Goal: Complete application form: Complete application form

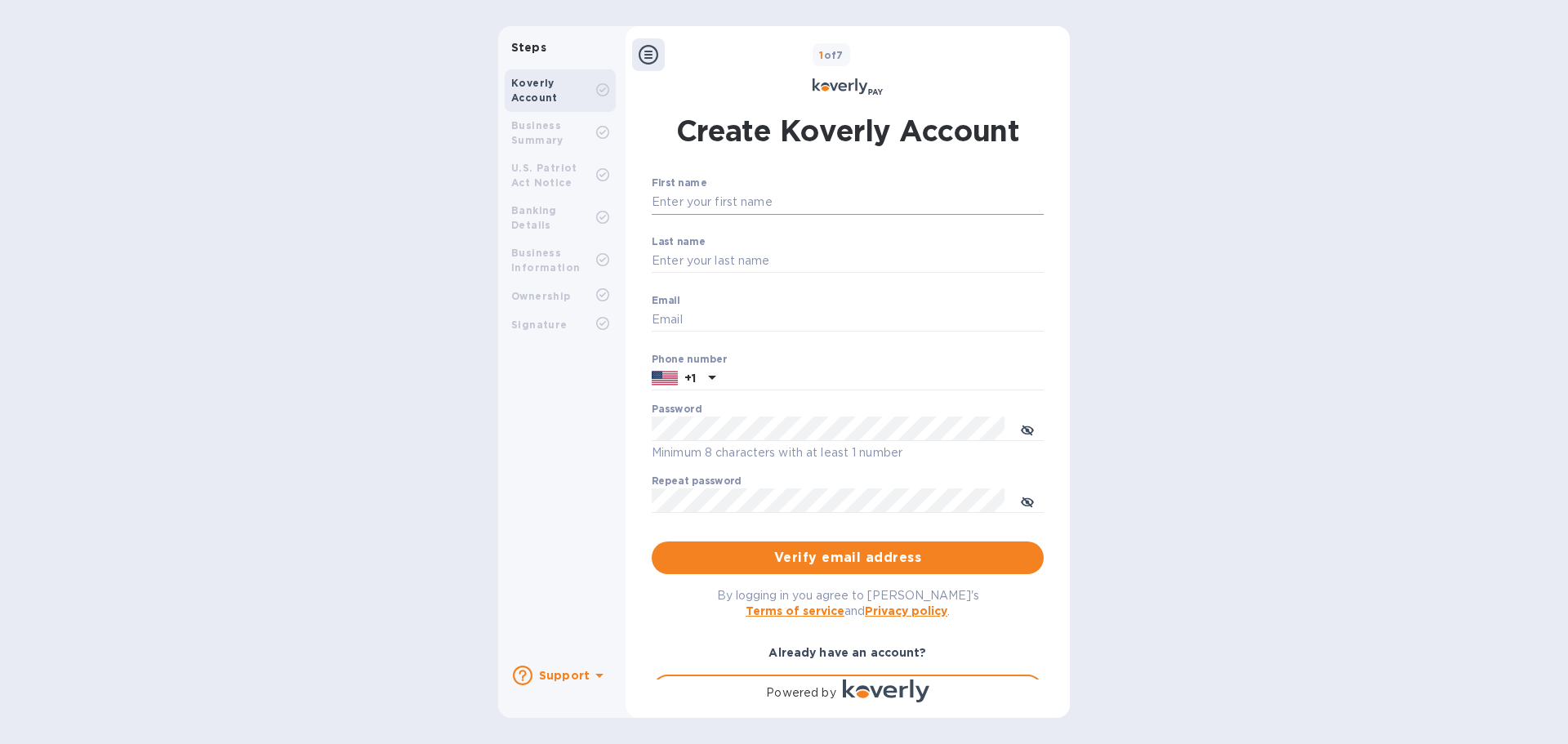
click at [715, 195] on input "First name" at bounding box center [847, 203] width 392 height 25
type input "[PERSON_NAME]"
click at [735, 319] on input "Email" at bounding box center [847, 320] width 392 height 25
type input "[PERSON_NAME][EMAIL_ADDRESS][DOMAIN_NAME]"
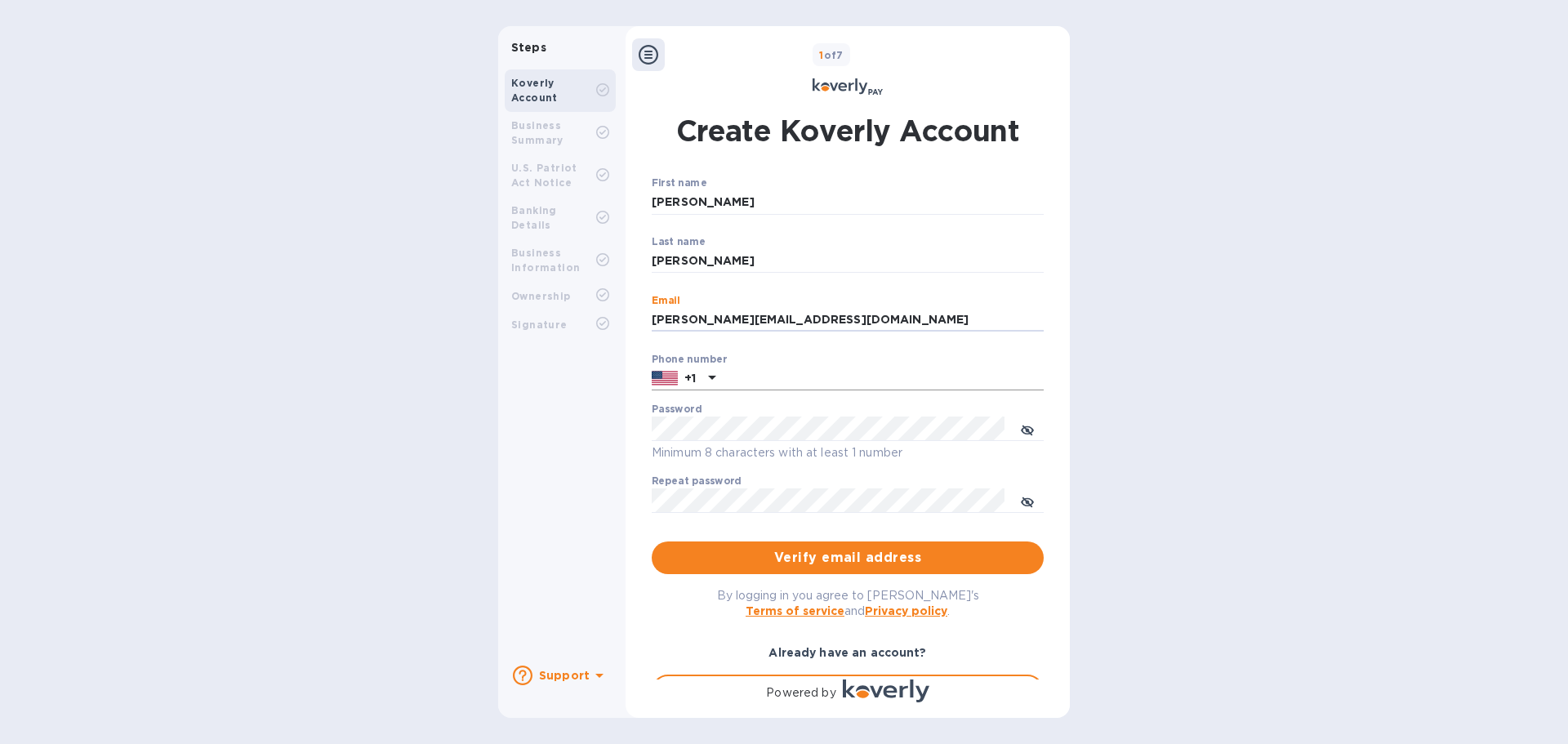
click at [749, 373] on input "text" at bounding box center [883, 379] width 322 height 25
type input "8008691525"
click at [1028, 498] on icon "toggle password visibility" at bounding box center [1028, 503] width 13 height 13
click at [1021, 431] on icon "toggle password visibility" at bounding box center [1028, 430] width 13 height 13
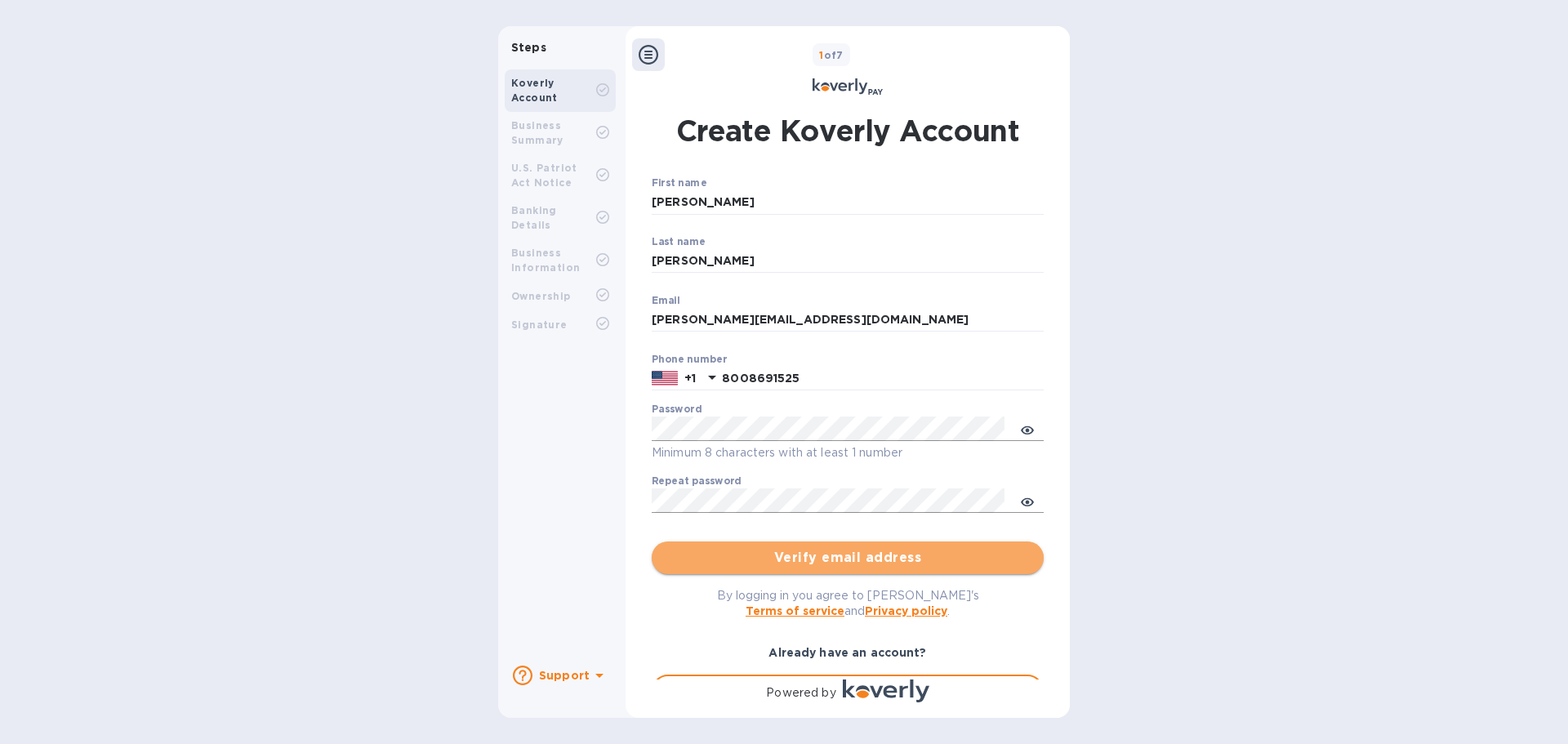
click at [881, 552] on span "Verify email address" at bounding box center [847, 558] width 366 height 20
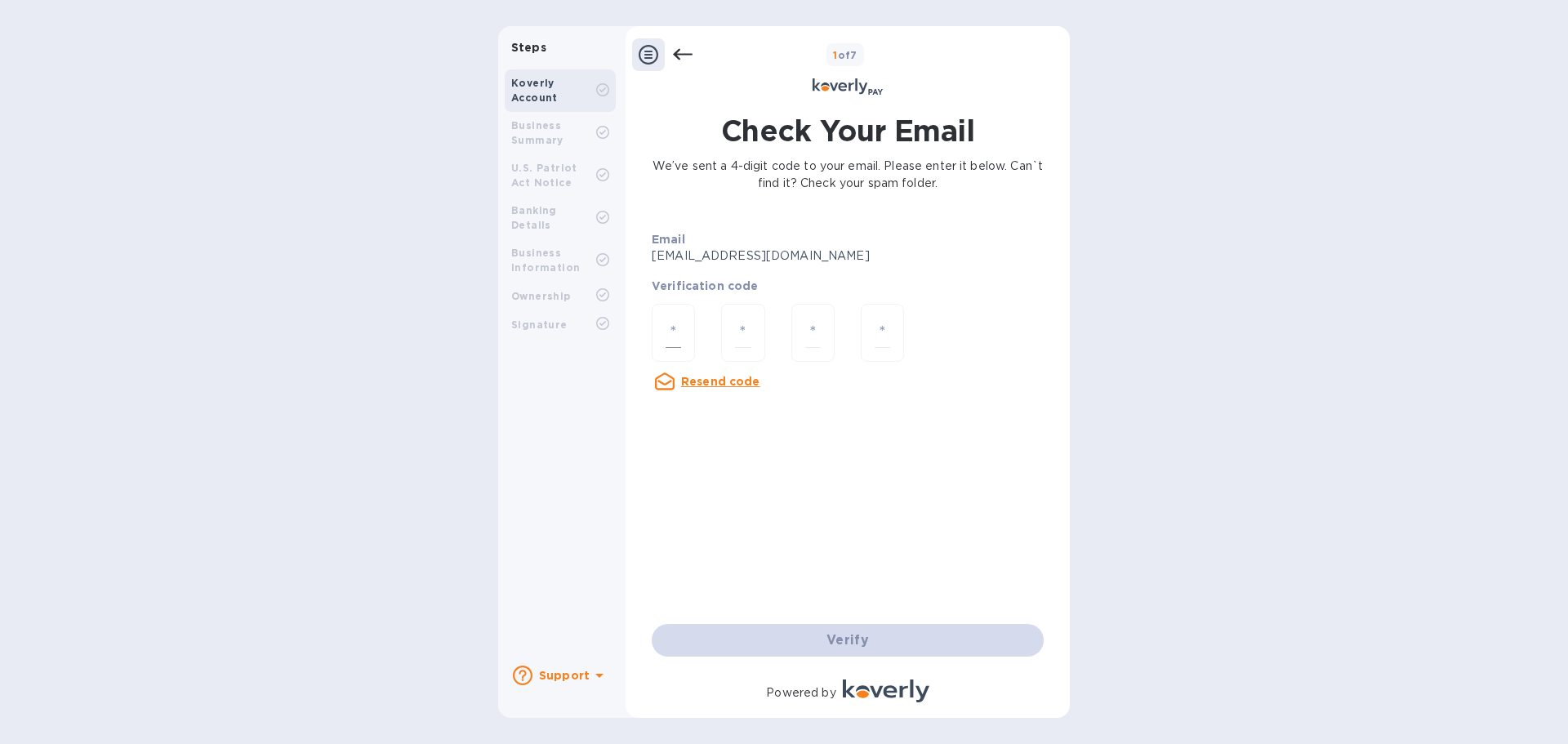
click at [686, 330] on div at bounding box center [673, 333] width 44 height 58
type input "9"
type input "4"
type input "7"
type input "0"
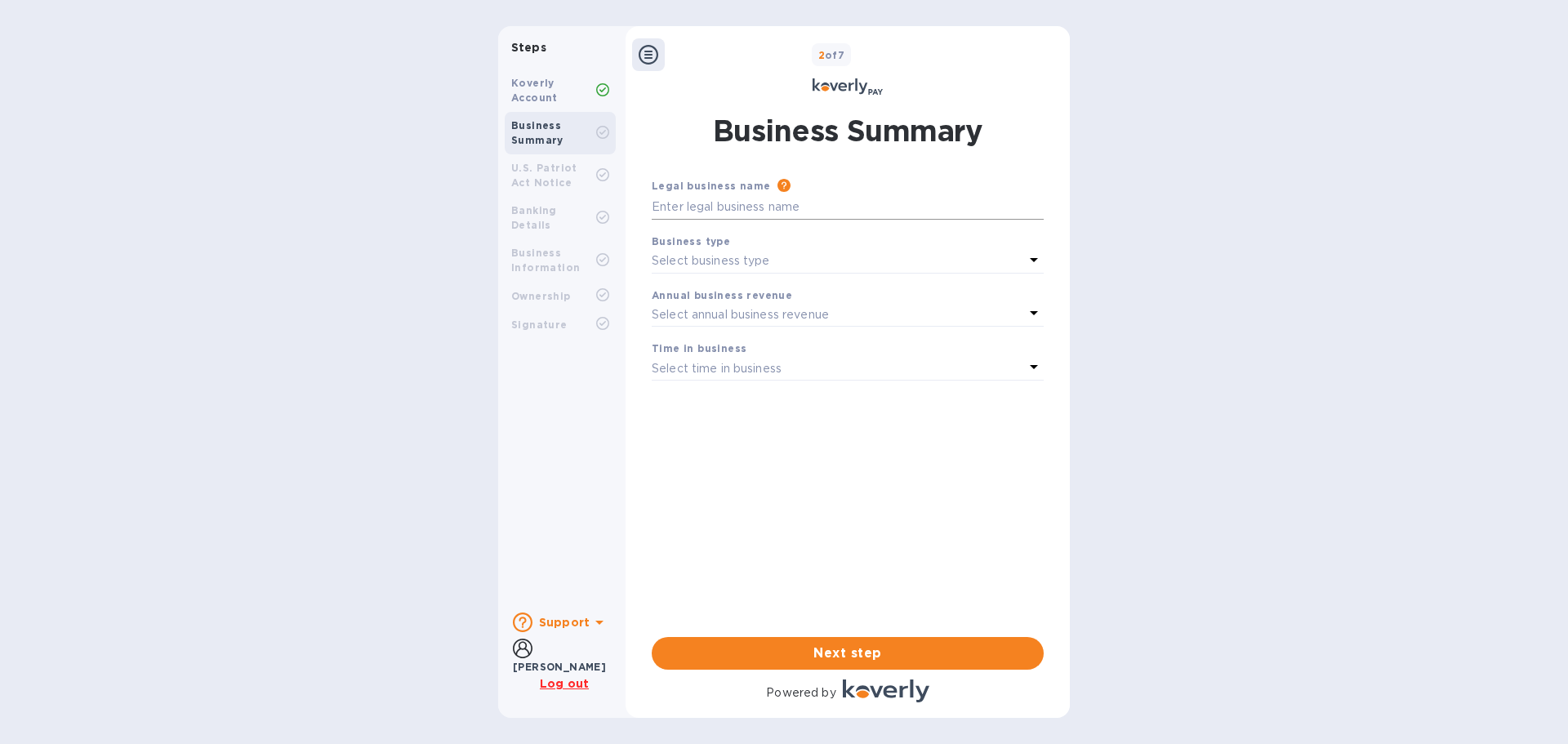
click at [729, 201] on input "text" at bounding box center [847, 208] width 392 height 25
click at [800, 259] on div "Select business type" at bounding box center [837, 261] width 372 height 23
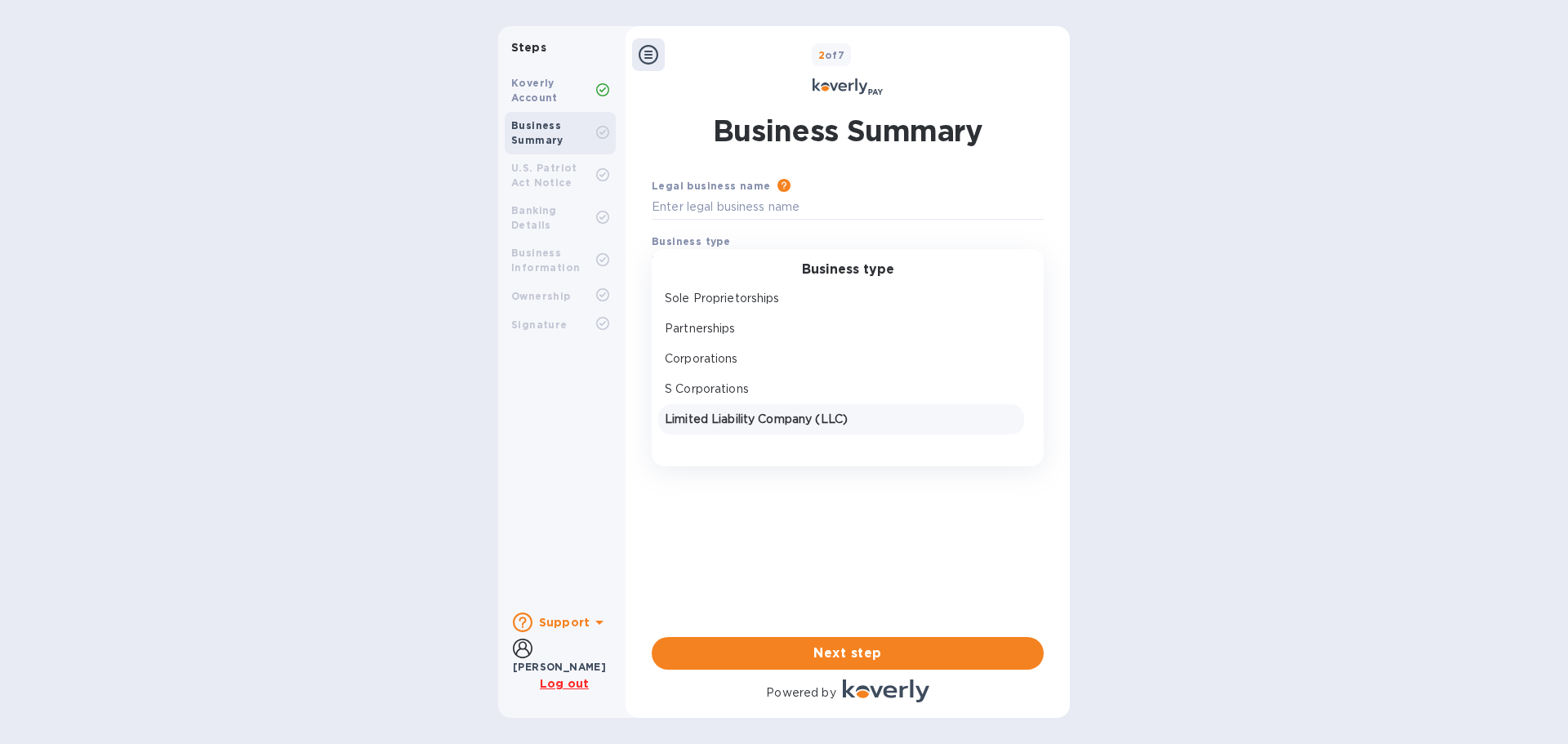
click at [789, 415] on p "Limited Liability Company (LLC)" at bounding box center [841, 419] width 353 height 17
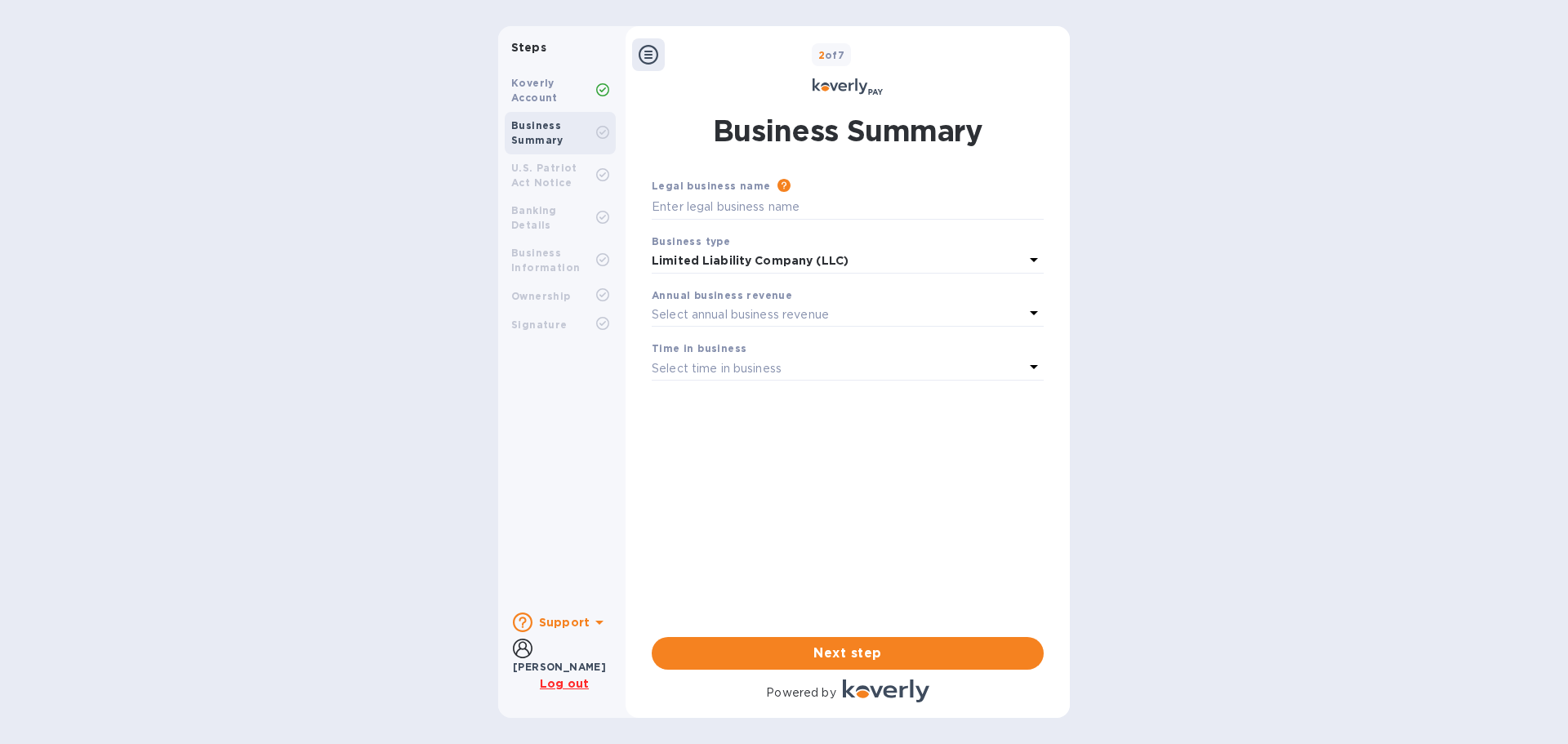
click at [718, 314] on p "Select annual business revenue" at bounding box center [740, 315] width 177 height 17
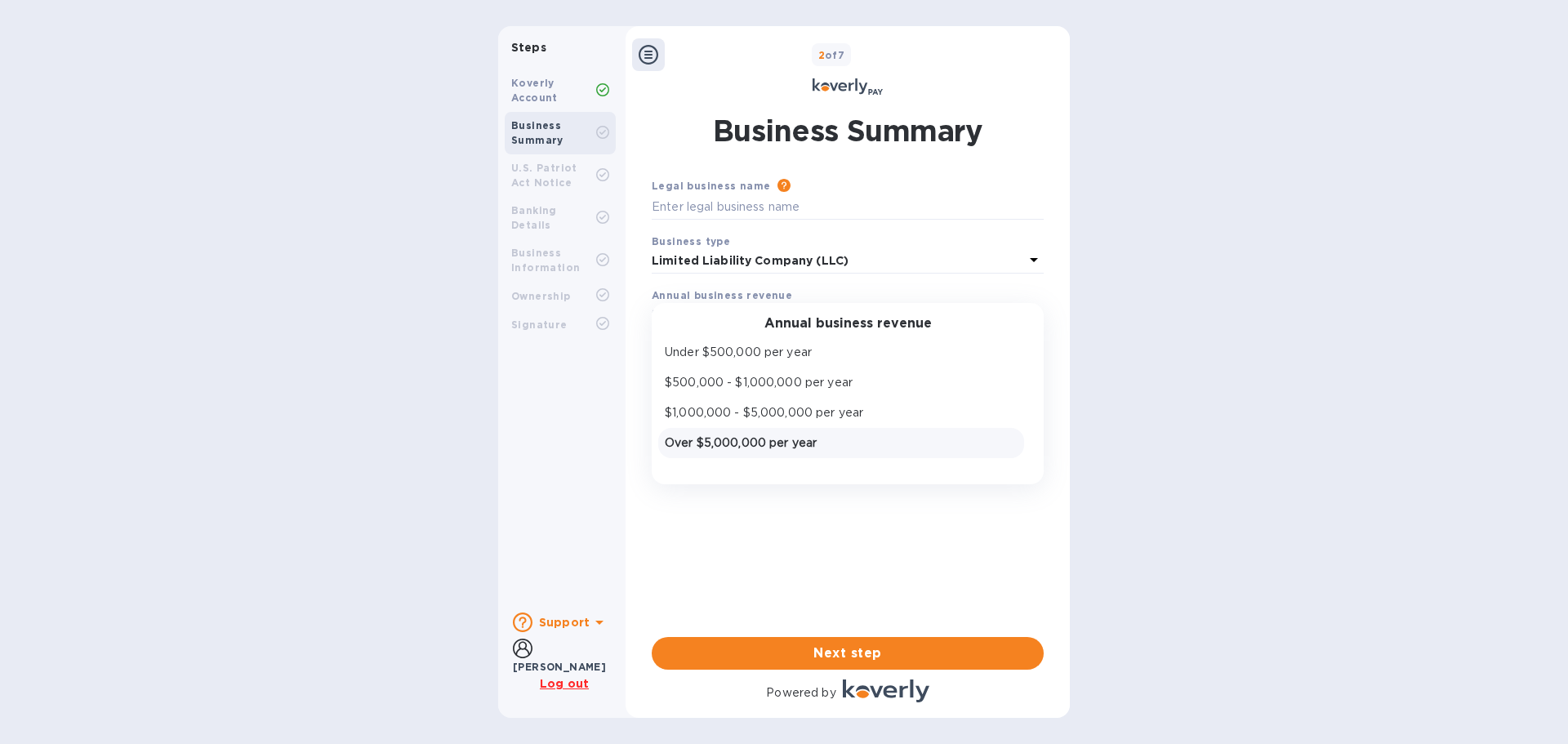
click at [740, 437] on p "Over $5,000,000 per year" at bounding box center [841, 443] width 353 height 17
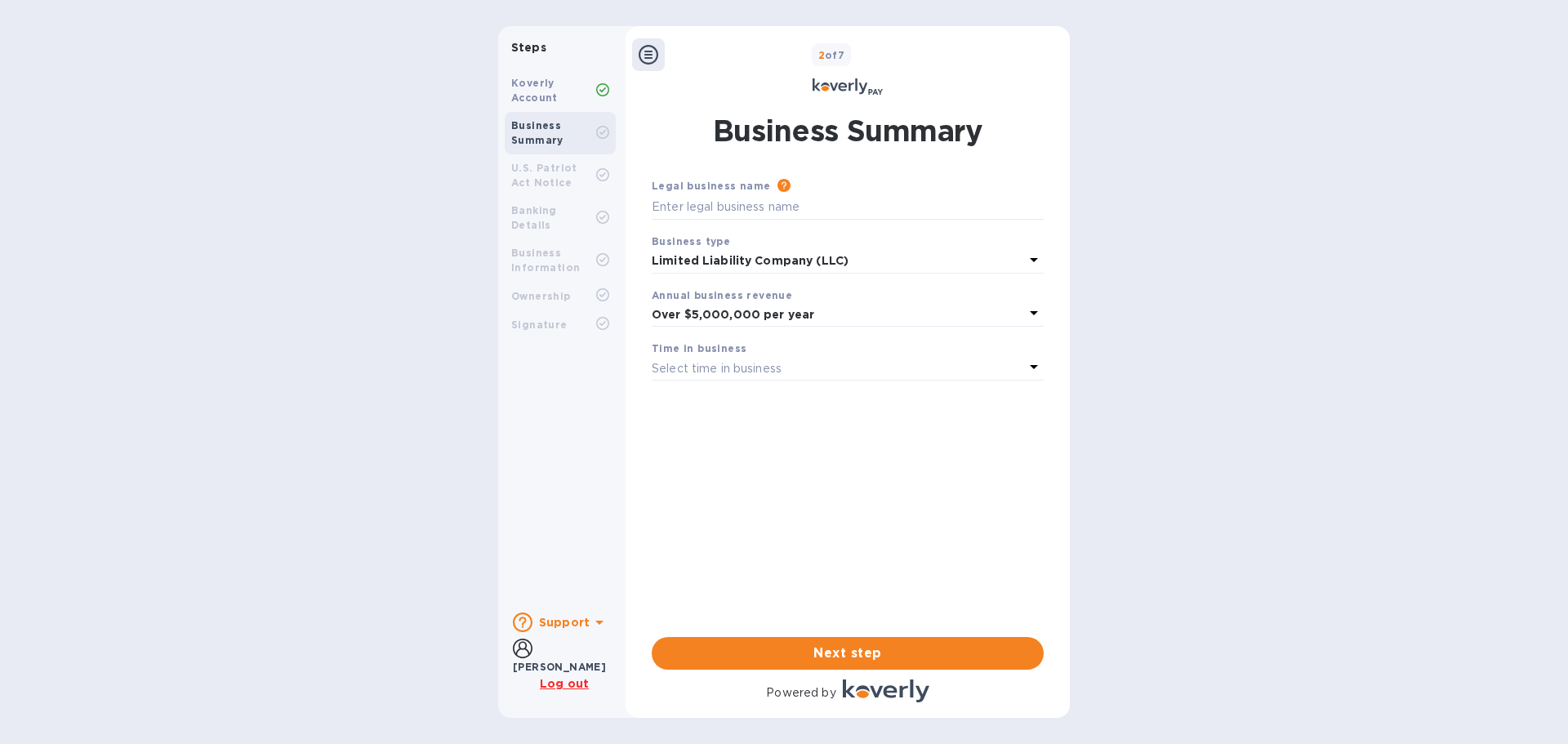
click at [755, 361] on p "Select time in business" at bounding box center [716, 368] width 130 height 17
click at [759, 495] on p "More than 5 years" at bounding box center [841, 497] width 353 height 17
click at [705, 206] on input "text" at bounding box center [847, 208] width 392 height 25
type input "SafeSmart LLC"
click at [809, 651] on span "Next step" at bounding box center [847, 653] width 366 height 20
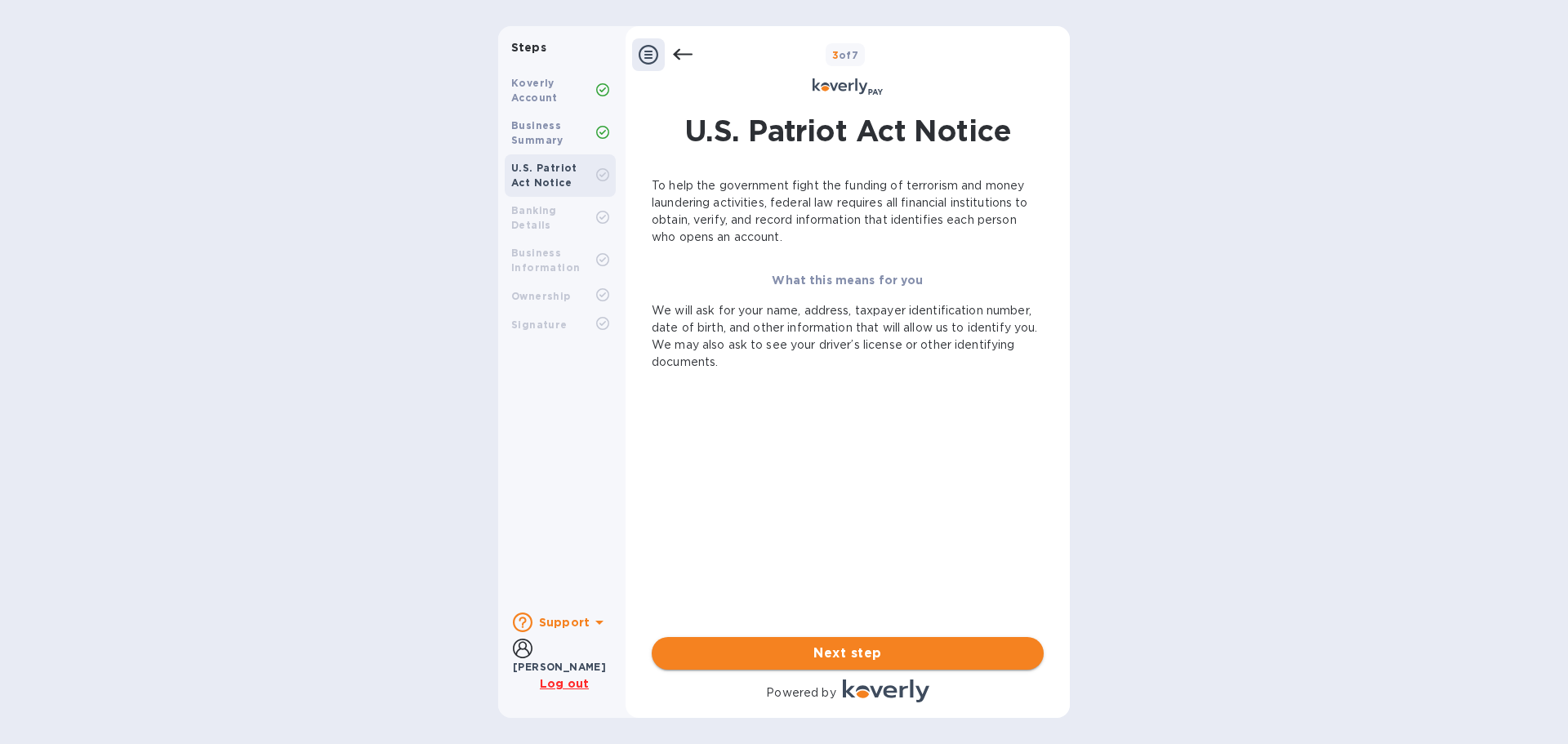
click at [835, 647] on span "Next step" at bounding box center [847, 653] width 366 height 20
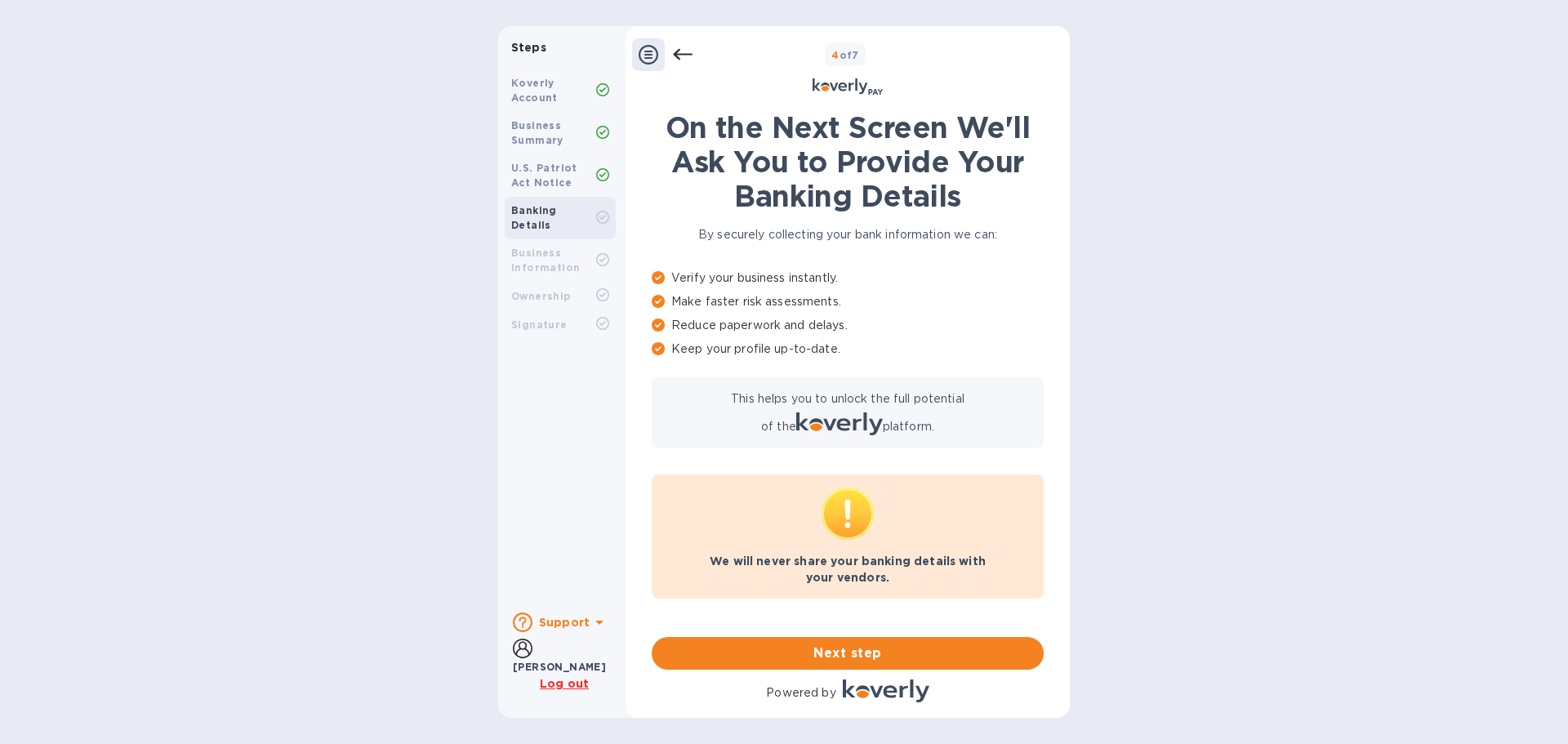
click at [580, 681] on u "Log out" at bounding box center [564, 683] width 49 height 13
